Goal: Task Accomplishment & Management: Use online tool/utility

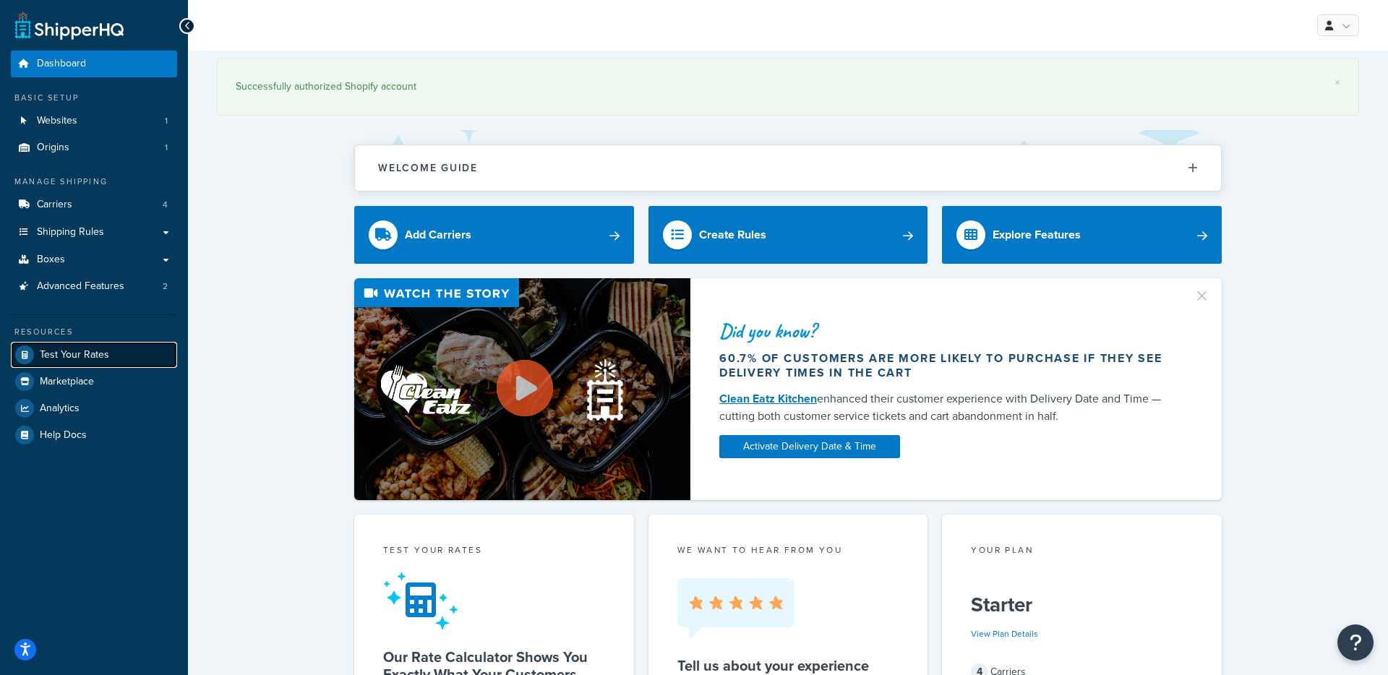
click at [76, 359] on span "Test Your Rates" at bounding box center [74, 355] width 69 height 12
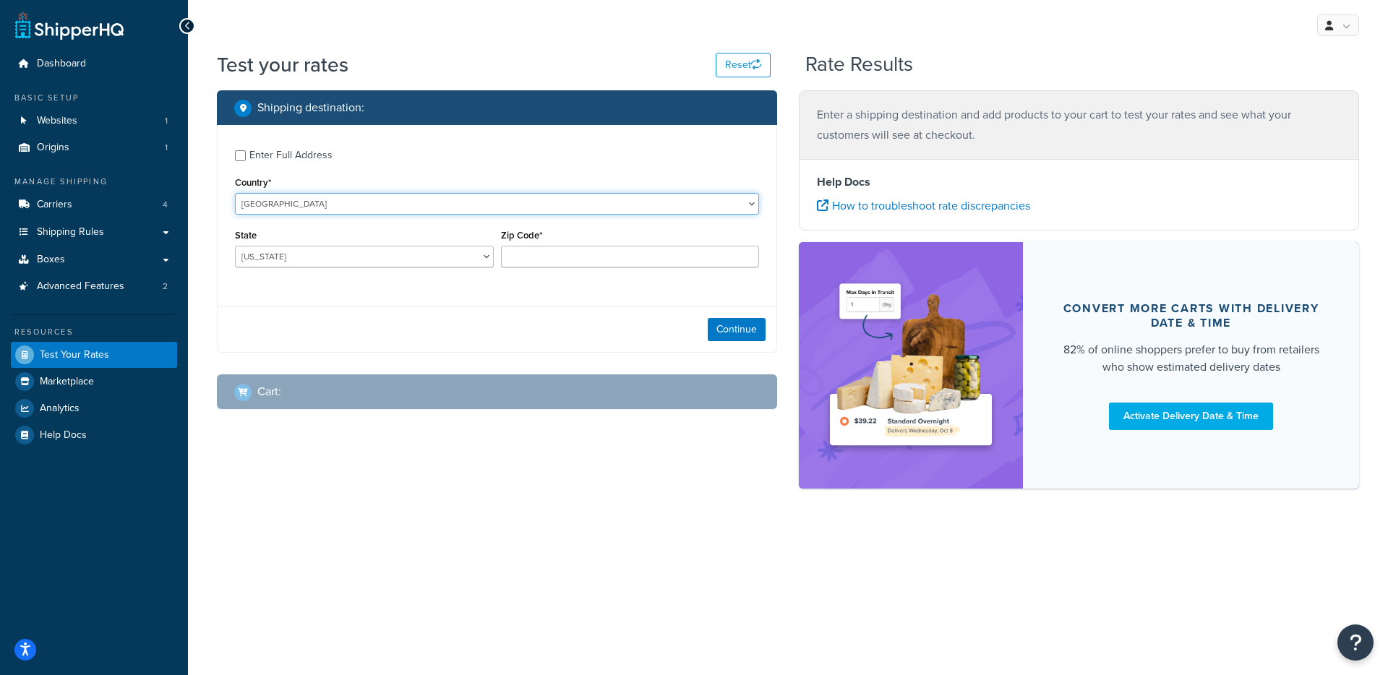
click at [270, 207] on select "[GEOGRAPHIC_DATA] [GEOGRAPHIC_DATA] [GEOGRAPHIC_DATA] [GEOGRAPHIC_DATA] [GEOGRA…" at bounding box center [497, 204] width 524 height 22
select select "HK"
click at [235, 193] on select "[GEOGRAPHIC_DATA] [GEOGRAPHIC_DATA] [GEOGRAPHIC_DATA] [GEOGRAPHIC_DATA] [GEOGRA…" at bounding box center [497, 204] width 524 height 22
type input "AL"
click at [288, 258] on input "Region" at bounding box center [364, 257] width 259 height 22
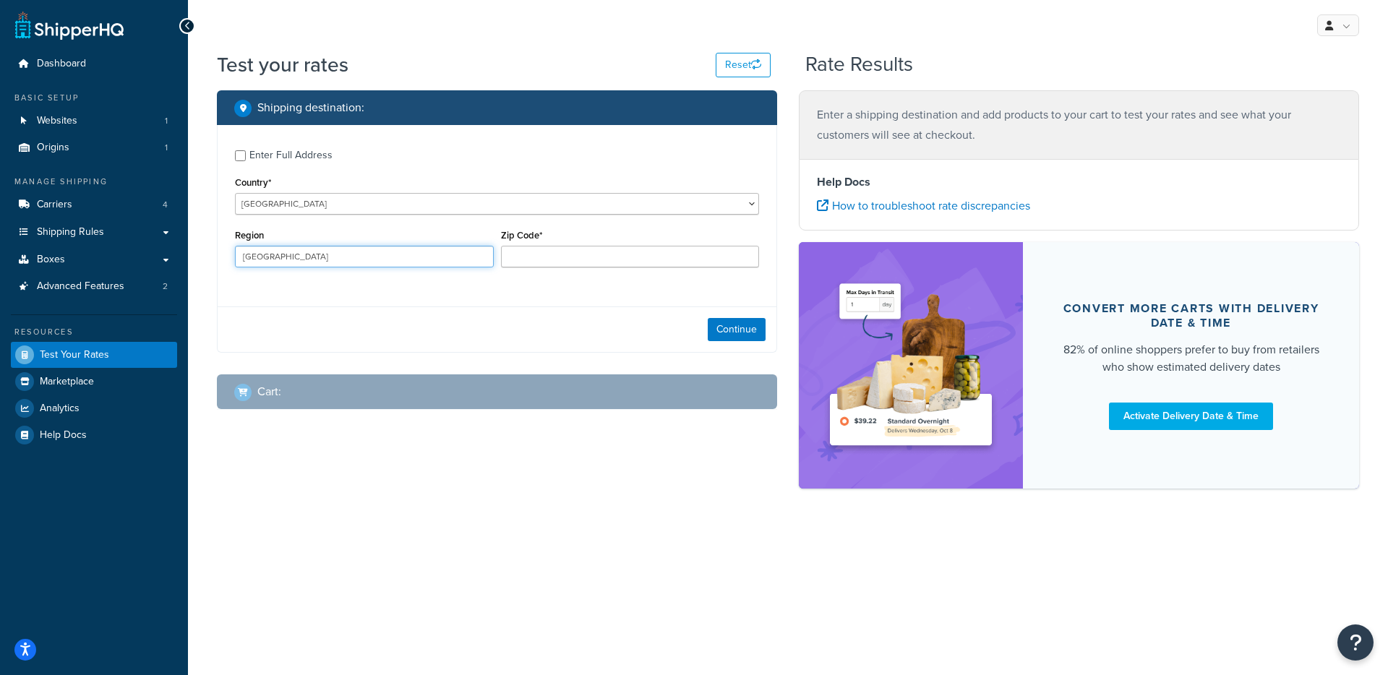
type input "[GEOGRAPHIC_DATA]"
click at [423, 226] on div "Region [GEOGRAPHIC_DATA]" at bounding box center [364, 247] width 259 height 42
click at [559, 254] on input "Zip Code*" at bounding box center [630, 257] width 259 height 22
type input "678"
click at [730, 331] on button "Continue" at bounding box center [737, 329] width 58 height 23
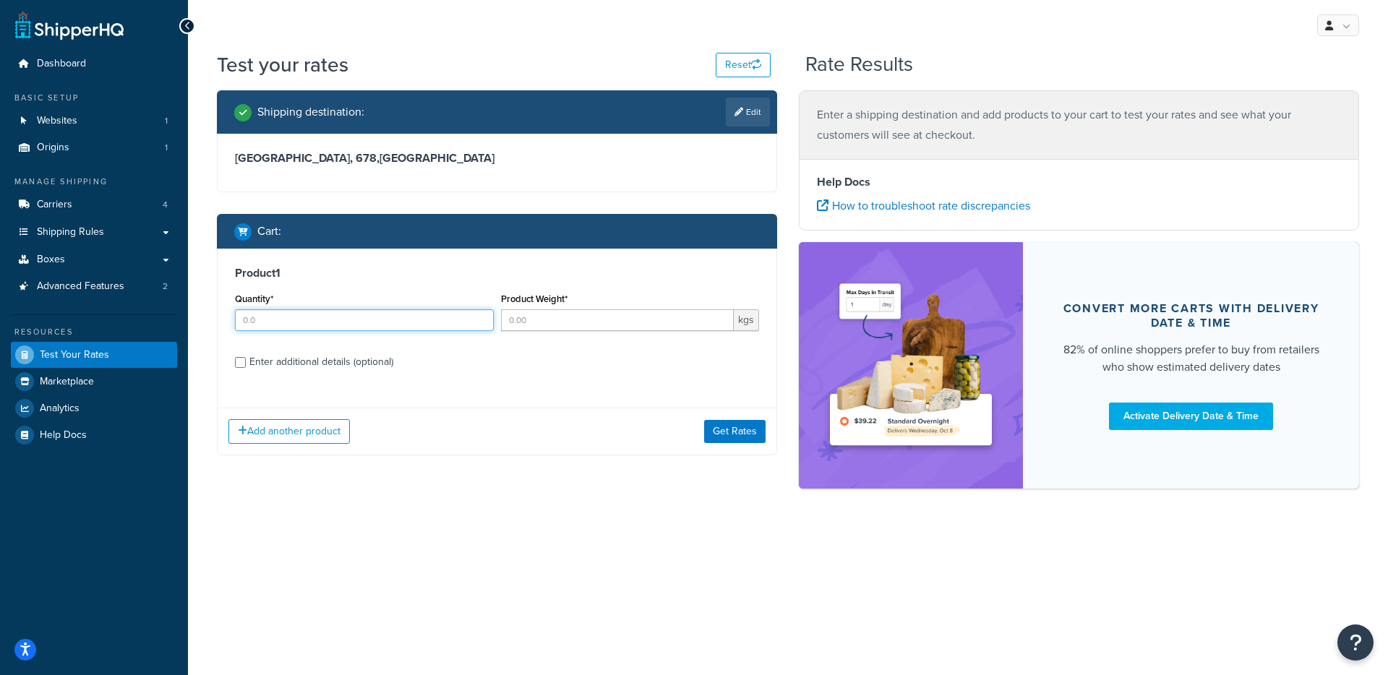
click at [303, 317] on input "Quantity*" at bounding box center [364, 320] width 259 height 22
type input "1"
click at [590, 325] on input "Product Weight*" at bounding box center [618, 320] width 234 height 22
type input "0.02"
click at [724, 432] on button "Get Rates" at bounding box center [734, 431] width 61 height 23
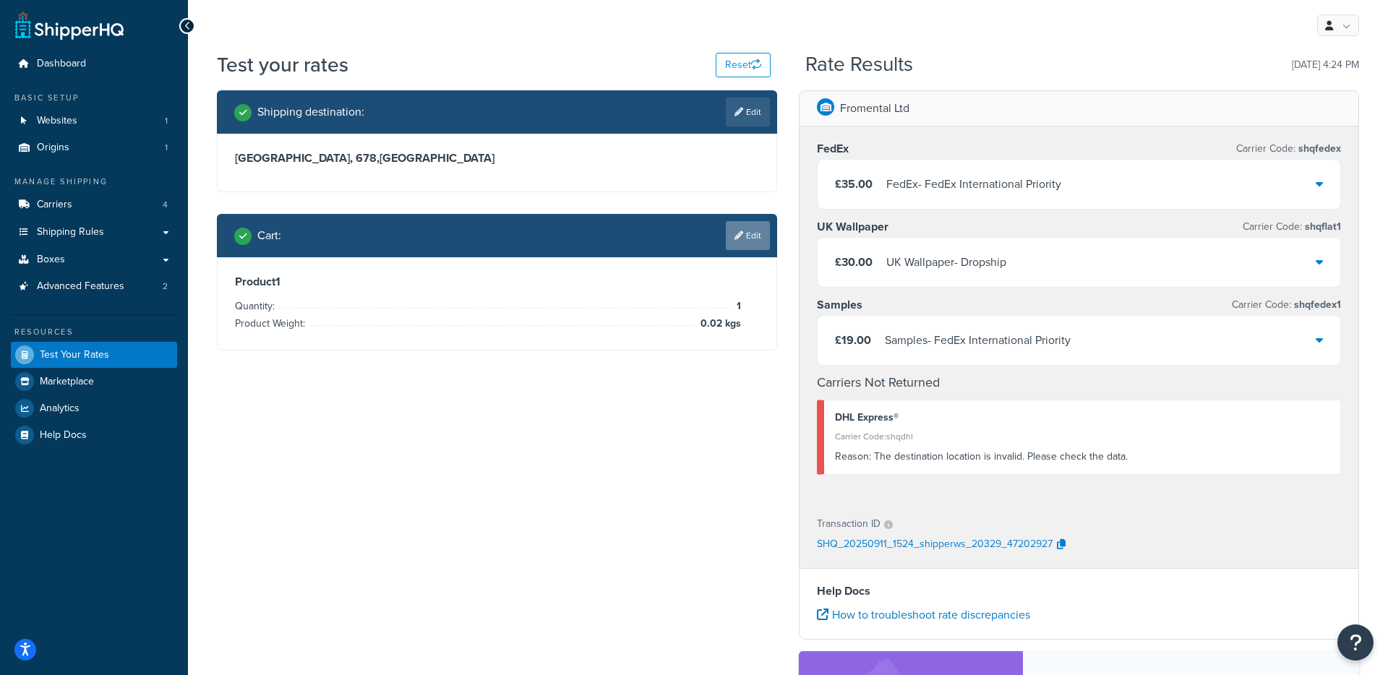
click at [743, 235] on link "Edit" at bounding box center [748, 235] width 44 height 29
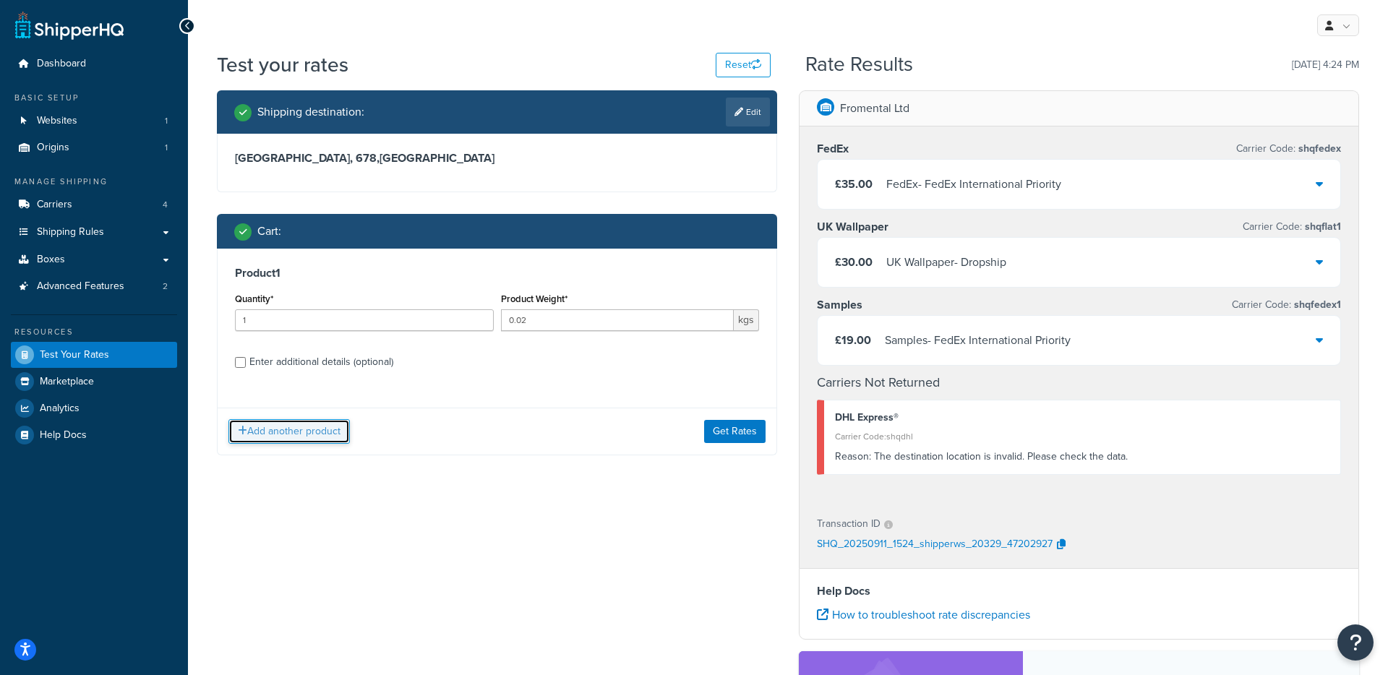
click at [262, 431] on button "Add another product" at bounding box center [288, 431] width 121 height 25
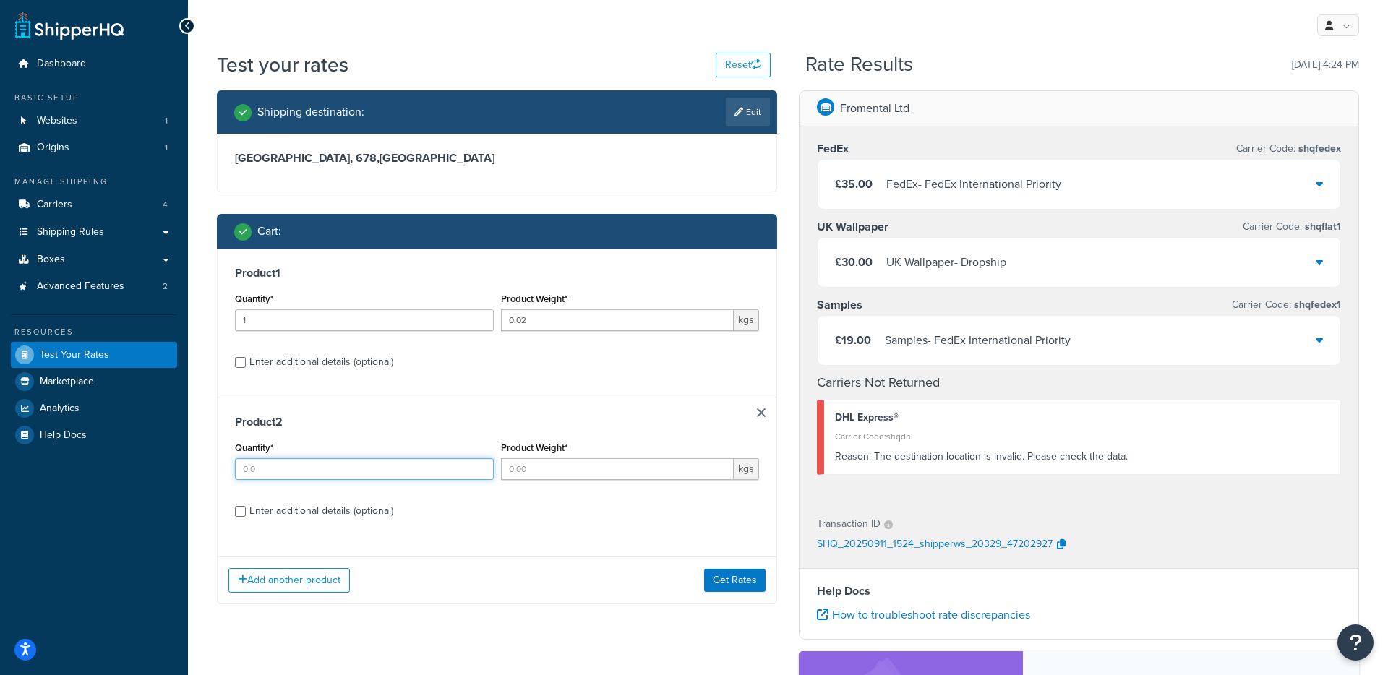
click at [268, 463] on input "Quantity*" at bounding box center [364, 469] width 259 height 22
type input "1"
click at [242, 513] on input "Enter additional details (optional)" at bounding box center [240, 511] width 11 height 11
checkbox input "true"
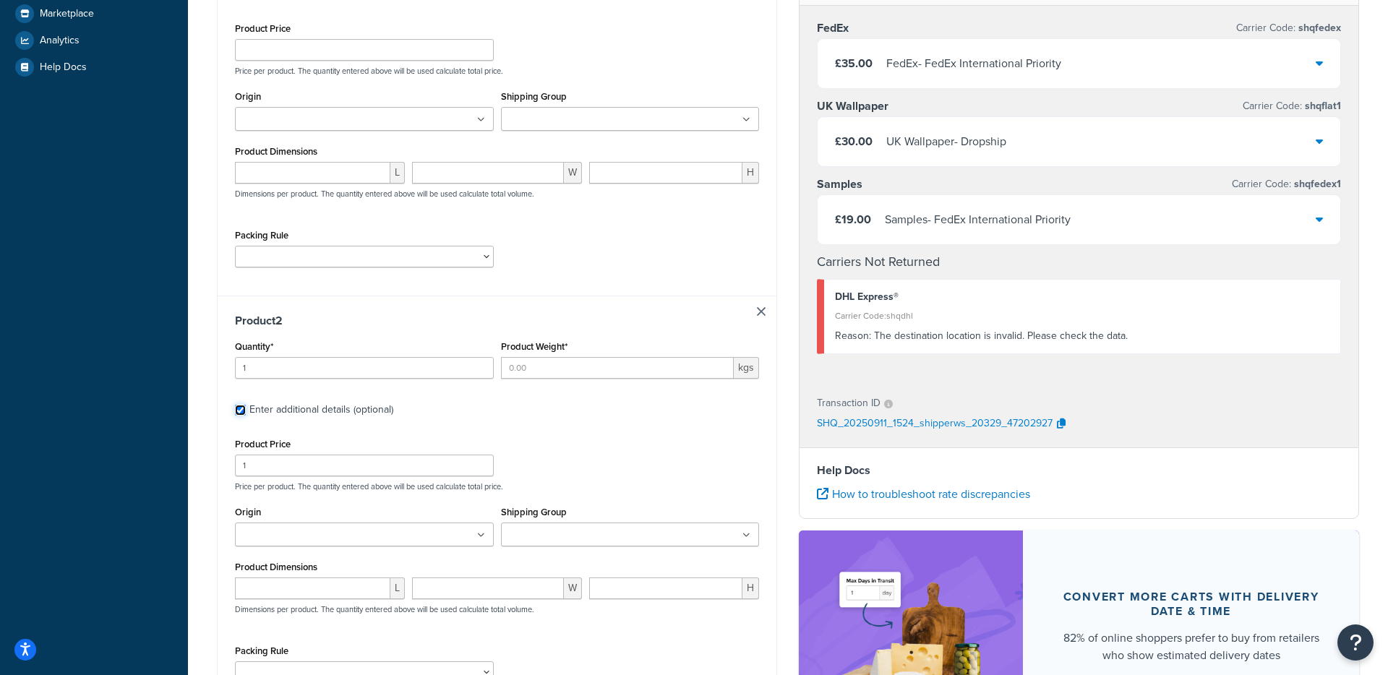
scroll to position [369, 0]
click at [295, 588] on input "number" at bounding box center [312, 587] width 155 height 22
type input "0.1"
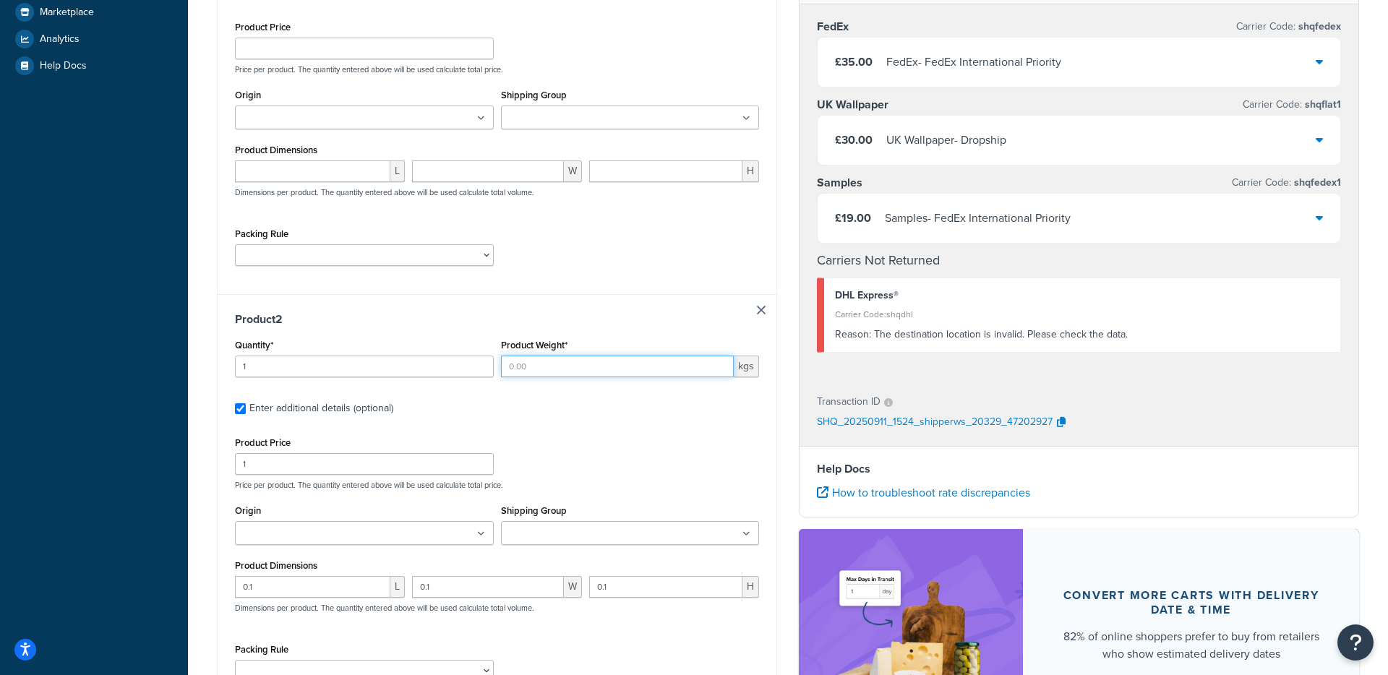
click at [559, 371] on input "Product Weight*" at bounding box center [618, 367] width 234 height 22
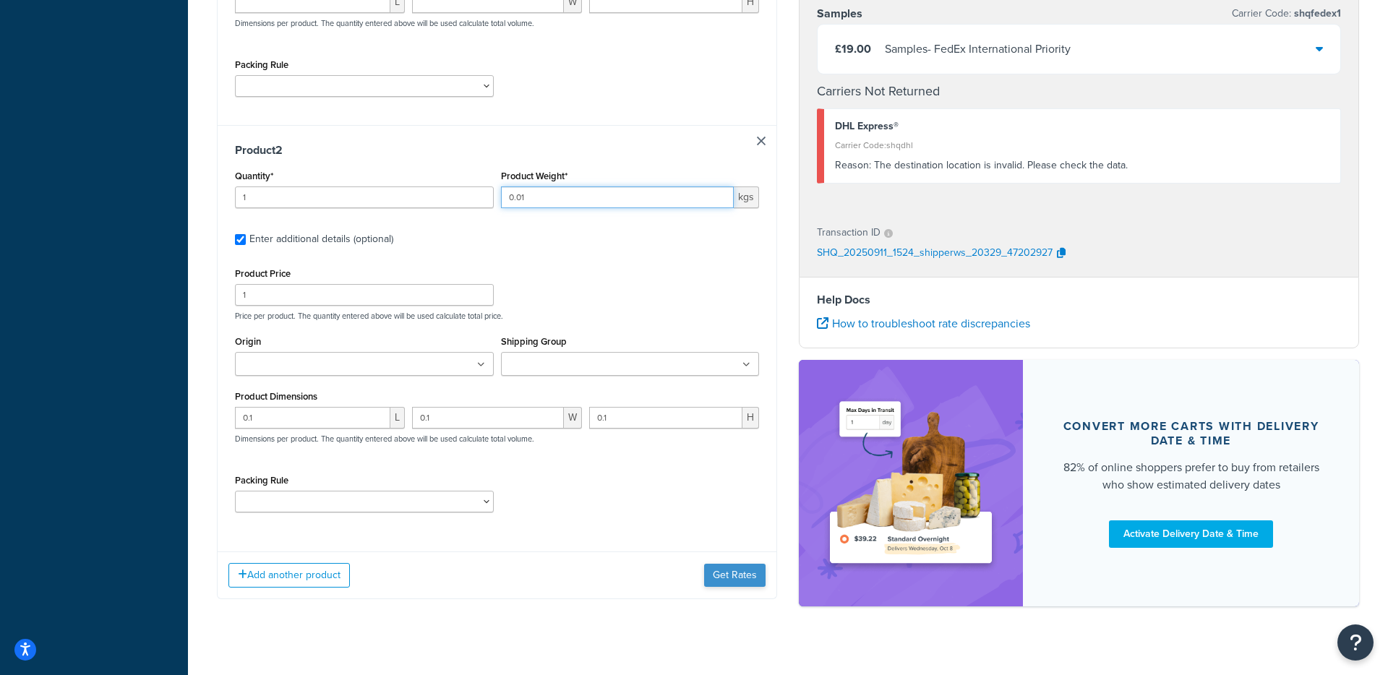
type input "0.01"
click at [719, 571] on button "Get Rates" at bounding box center [734, 575] width 61 height 23
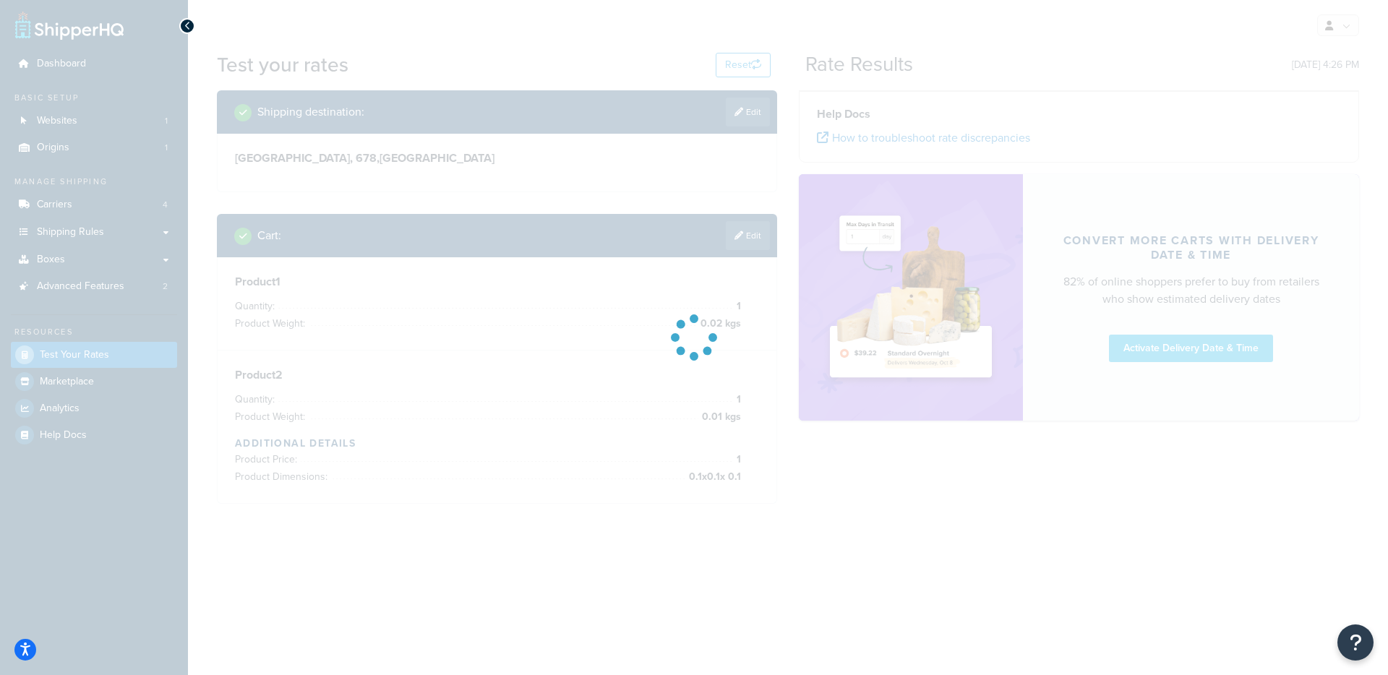
scroll to position [0, 0]
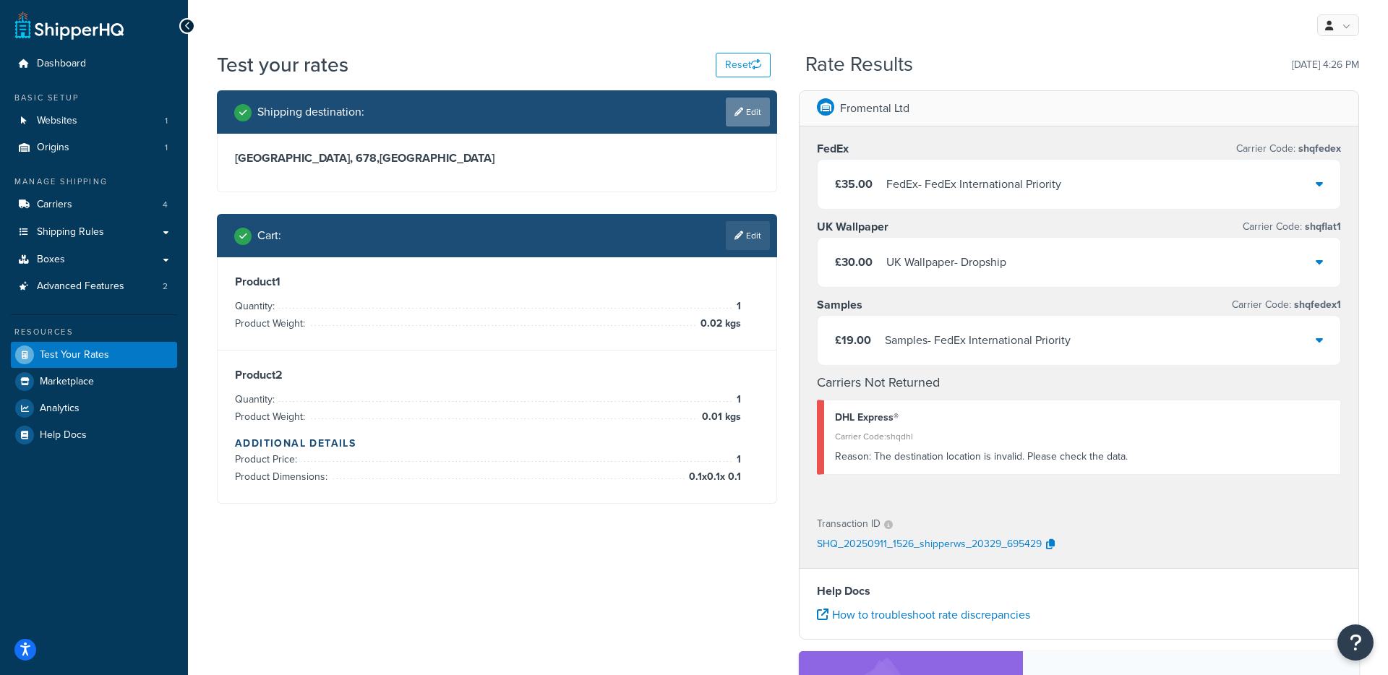
click at [761, 116] on link "Edit" at bounding box center [748, 112] width 44 height 29
select select "HK"
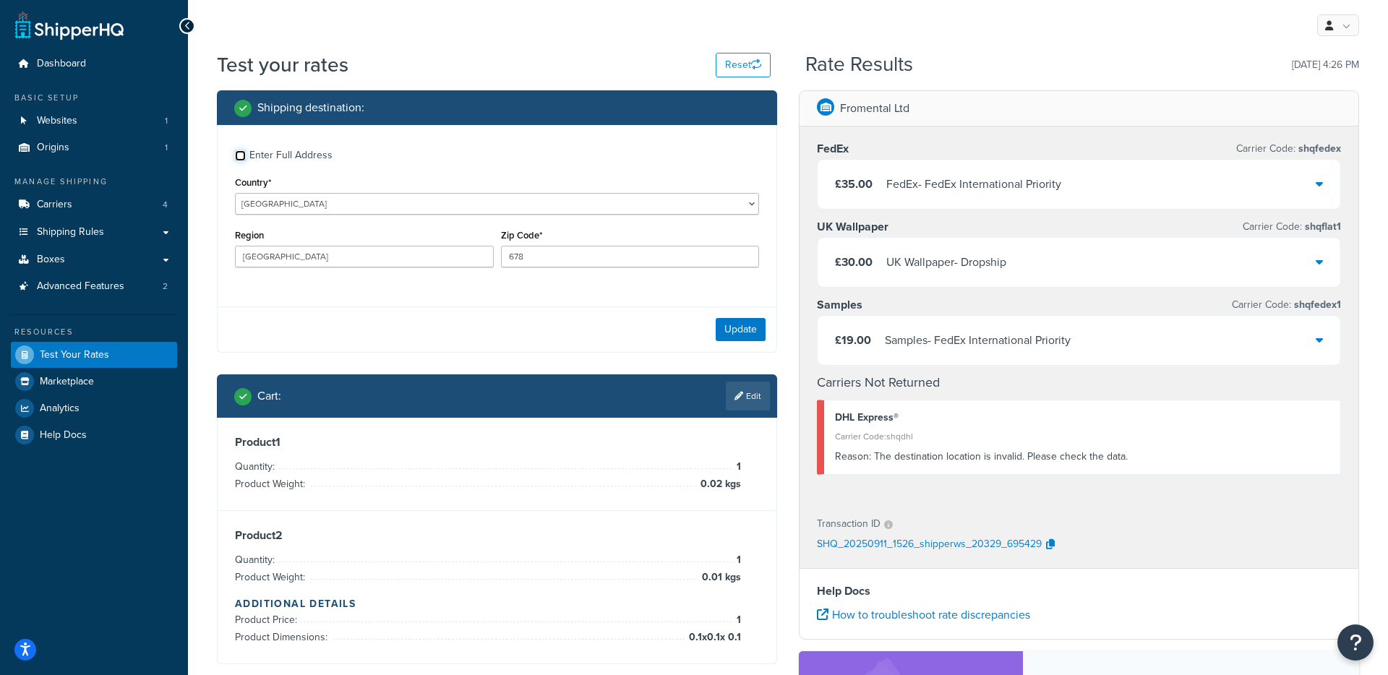
click at [242, 157] on input "Enter Full Address" at bounding box center [240, 155] width 11 height 11
checkbox input "true"
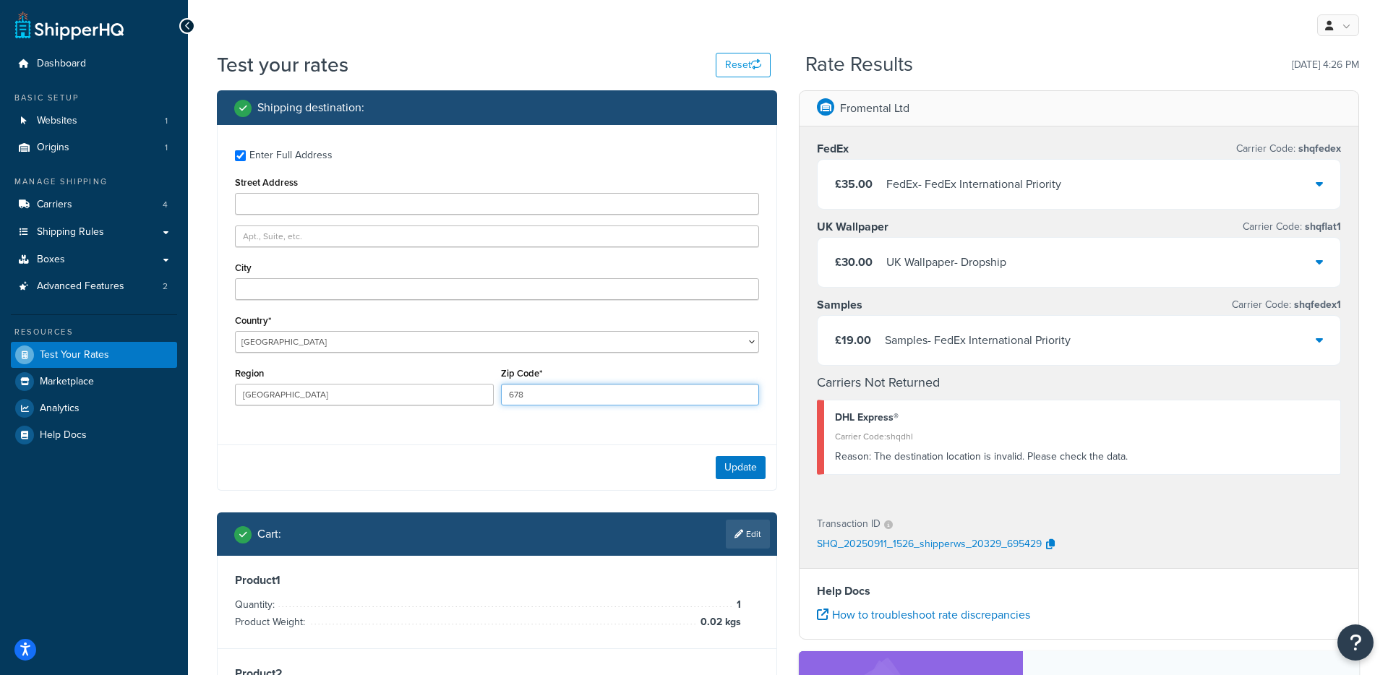
drag, startPoint x: 589, startPoint y: 393, endPoint x: 488, endPoint y: 394, distance: 101.2
click at [488, 394] on div "Region [GEOGRAPHIC_DATA] Zip Code* 678" at bounding box center [496, 390] width 531 height 53
paste input "[STREET_ADDRESS]"
type input "[STREET_ADDRESS]"
click at [738, 467] on button "Update" at bounding box center [741, 467] width 50 height 23
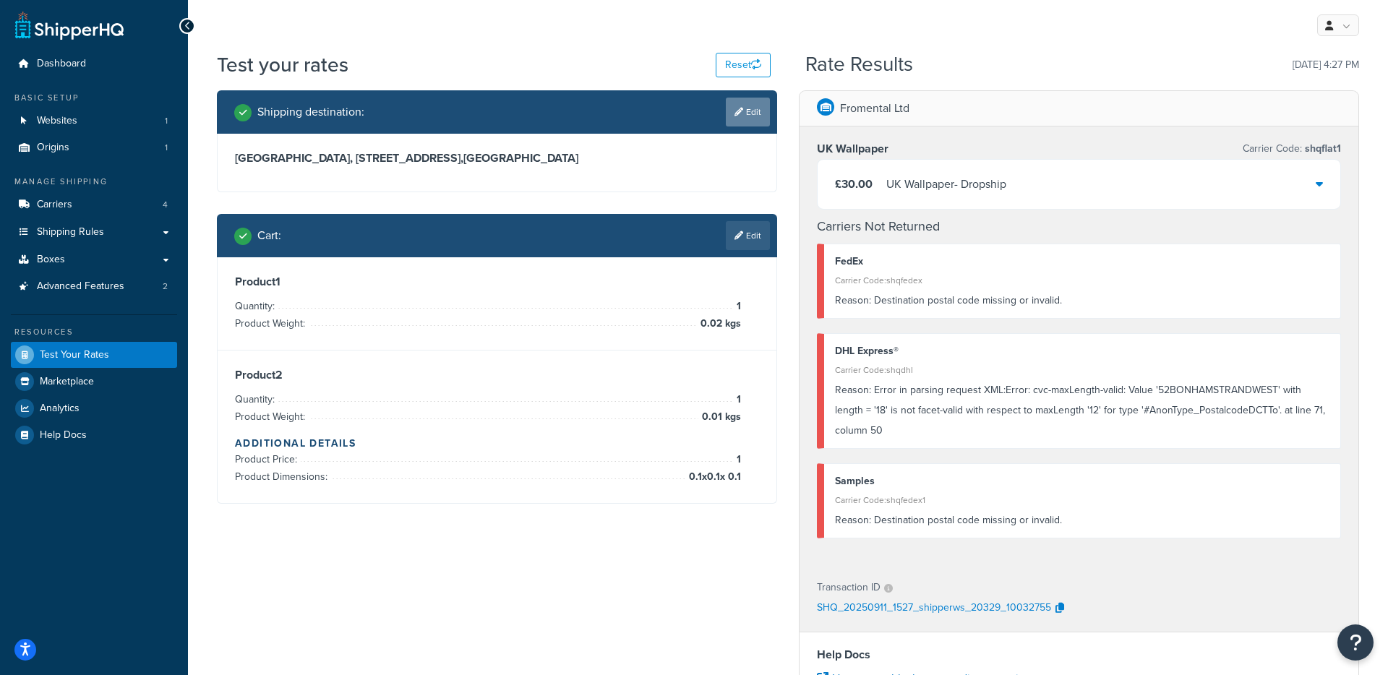
click at [740, 121] on link "Edit" at bounding box center [748, 112] width 44 height 29
select select "HK"
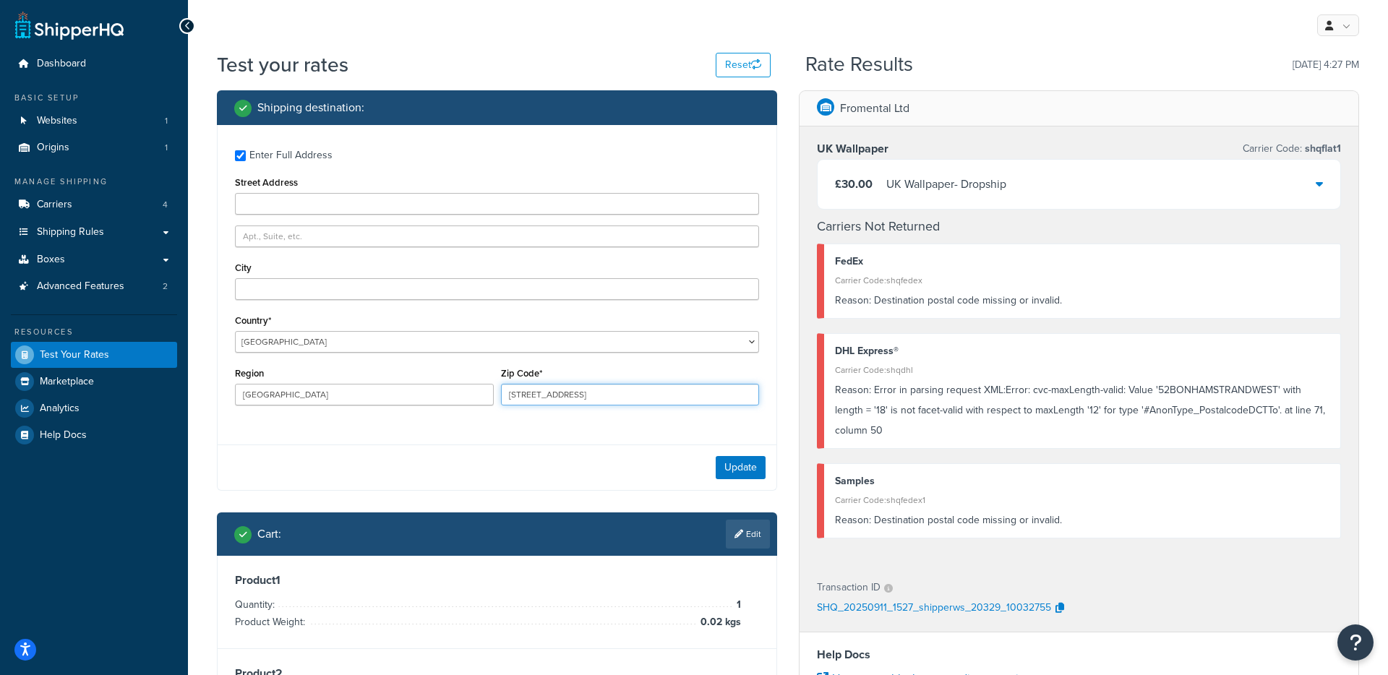
drag, startPoint x: 623, startPoint y: 396, endPoint x: 488, endPoint y: 397, distance: 135.2
click at [488, 397] on div "Region [GEOGRAPHIC_DATA] Zip Code* [STREET_ADDRESS]" at bounding box center [496, 390] width 531 height 53
type input "789"
click at [744, 471] on button "Update" at bounding box center [741, 467] width 50 height 23
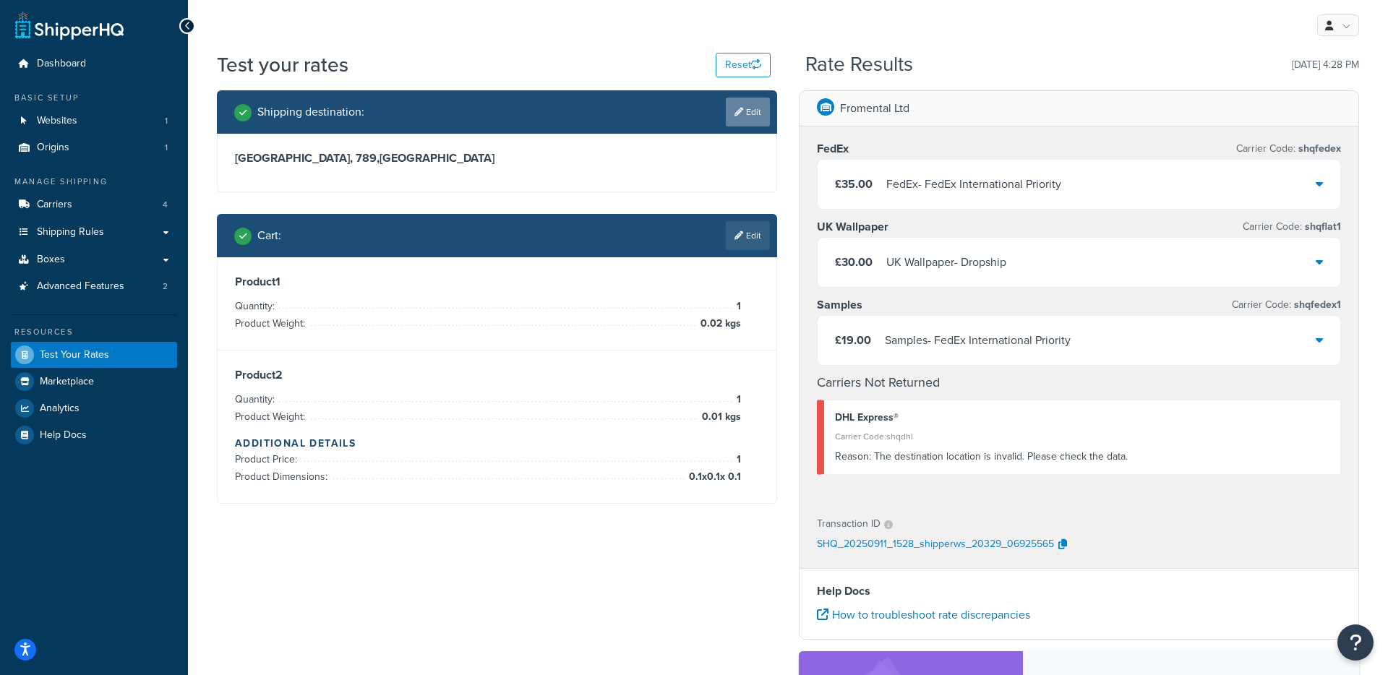
click at [736, 114] on icon at bounding box center [739, 112] width 9 height 9
select select "HK"
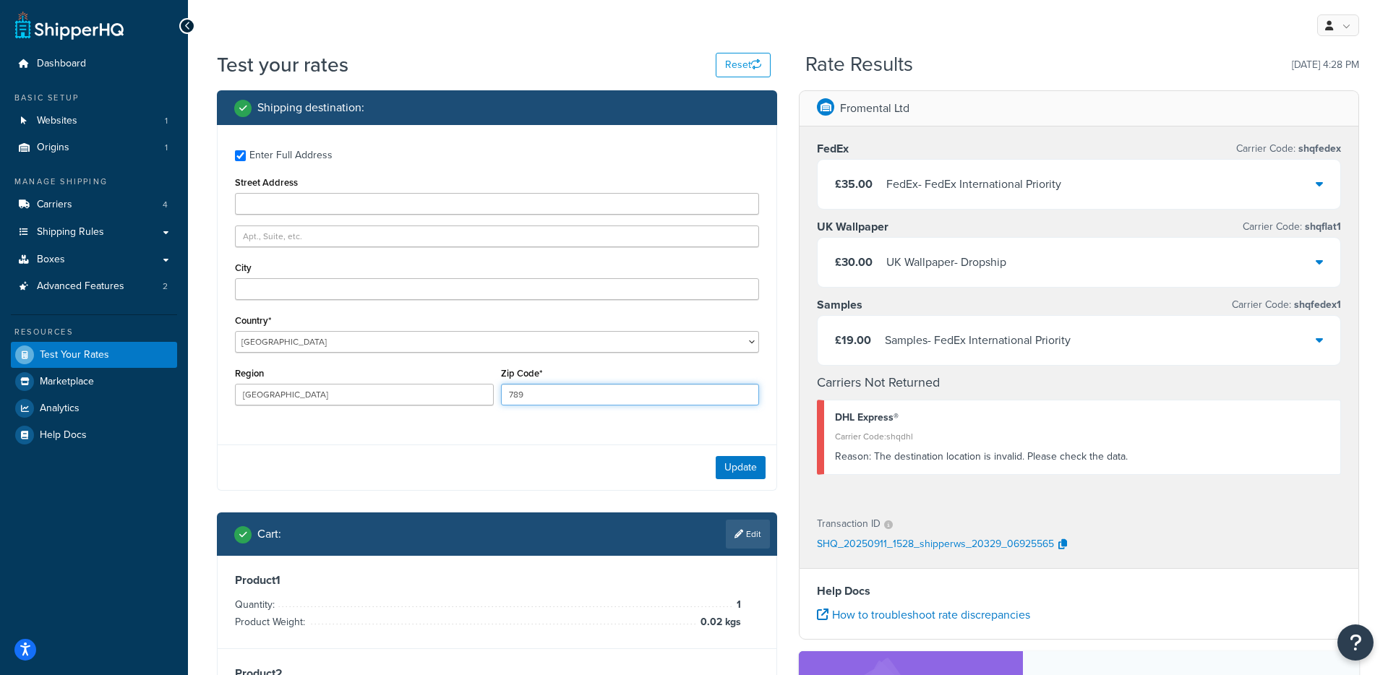
drag, startPoint x: 547, startPoint y: 396, endPoint x: 491, endPoint y: 394, distance: 56.4
click at [491, 394] on div "Region [GEOGRAPHIC_DATA] Zip Code* 789" at bounding box center [496, 390] width 531 height 53
